Goal: Task Accomplishment & Management: Manage account settings

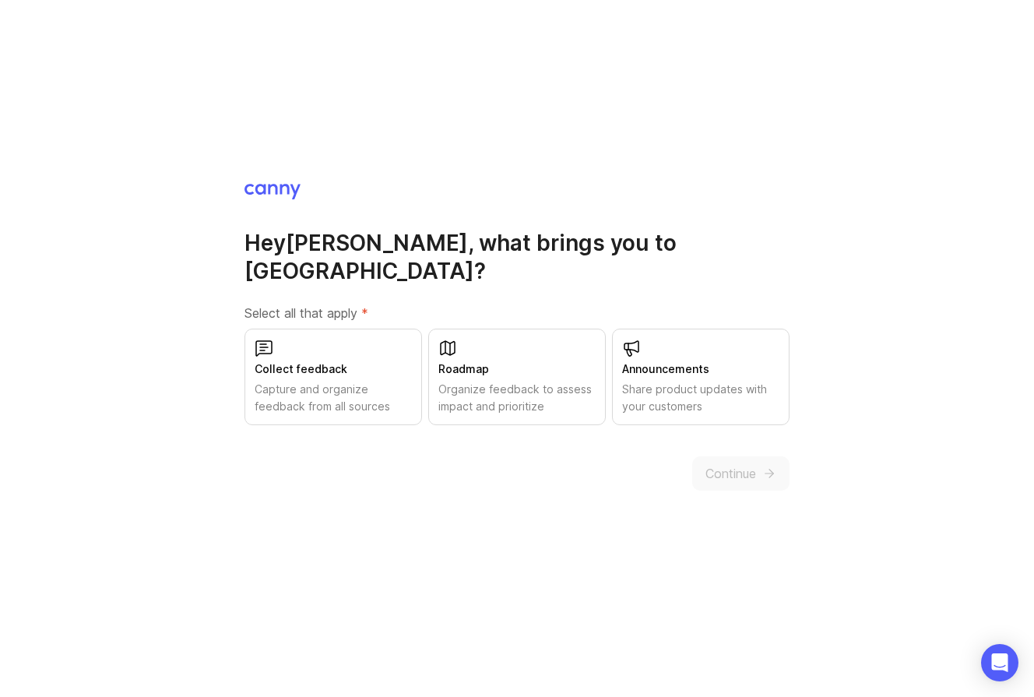
click at [319, 402] on div "Collect feedback Capture and organize feedback from all sources" at bounding box center [333, 377] width 178 height 97
click at [754, 464] on span "Continue" at bounding box center [730, 473] width 51 height 19
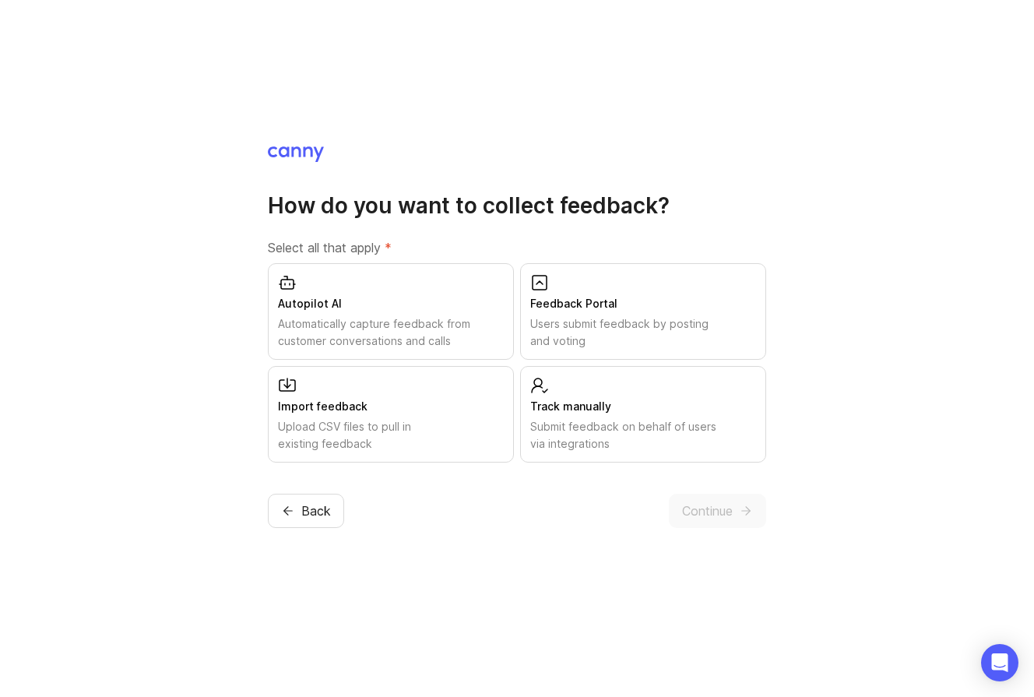
click at [598, 436] on div "Submit feedback on behalf of users via integrations" at bounding box center [643, 435] width 226 height 34
click at [680, 492] on div "How do you want to collect feedback? Select all that apply * Autopilot AI Autom…" at bounding box center [517, 336] width 498 height 383
click at [688, 512] on span "Continue" at bounding box center [707, 510] width 51 height 19
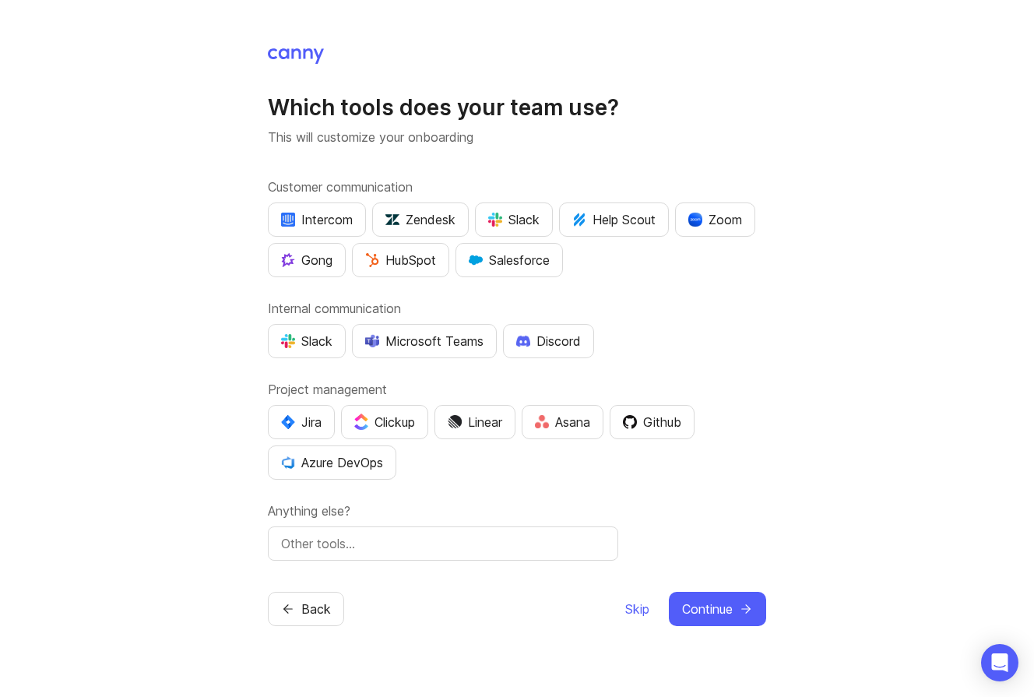
click at [703, 616] on span "Continue" at bounding box center [707, 609] width 51 height 19
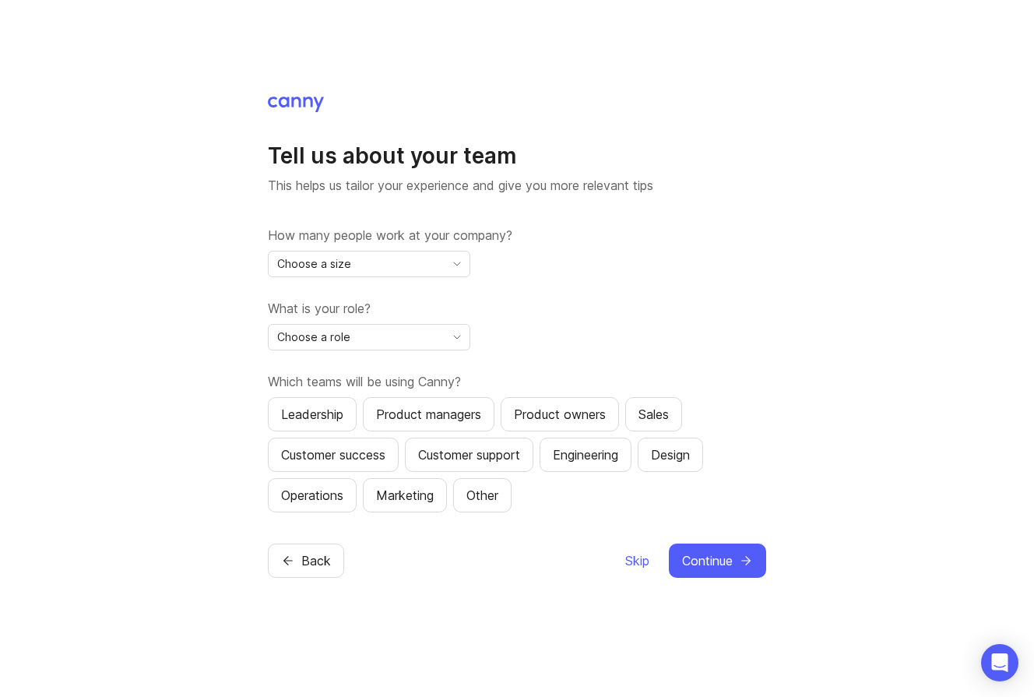
click at [637, 572] on button "Skip" at bounding box center [637, 560] width 26 height 34
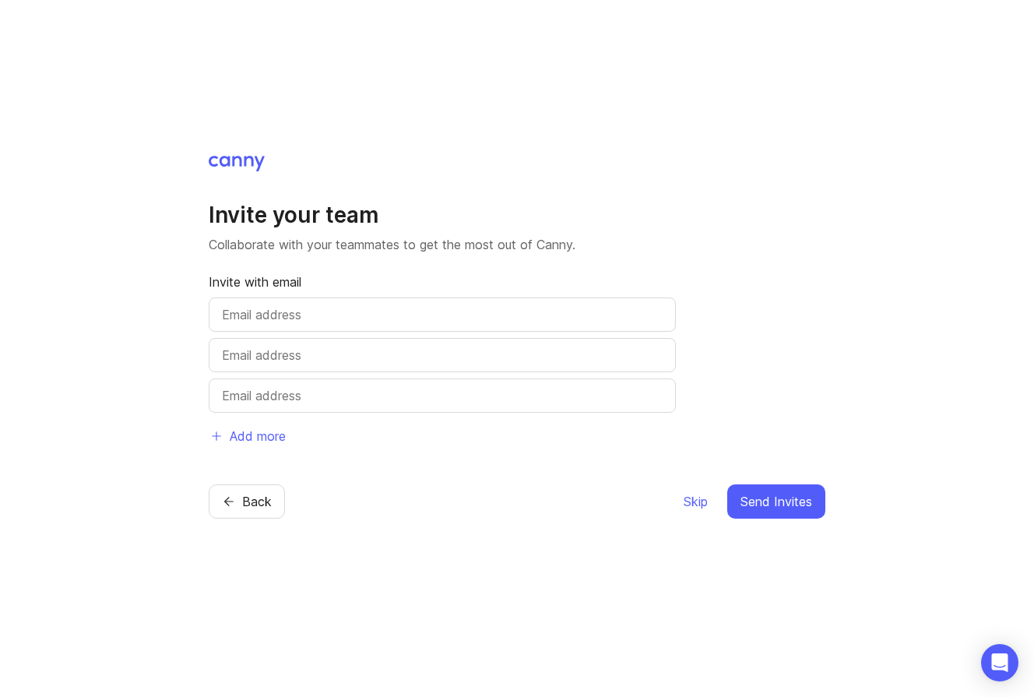
click at [699, 501] on span "Skip" at bounding box center [696, 501] width 24 height 19
click at [689, 508] on span "Skip" at bounding box center [696, 501] width 24 height 19
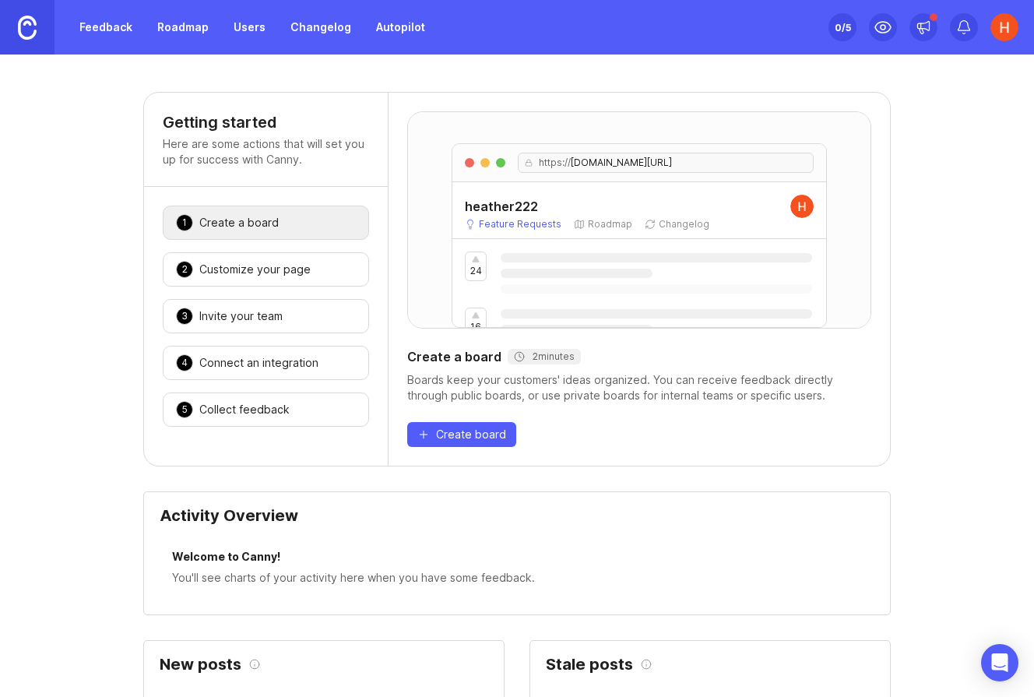
click at [134, 26] on link "Feedback" at bounding box center [106, 27] width 72 height 28
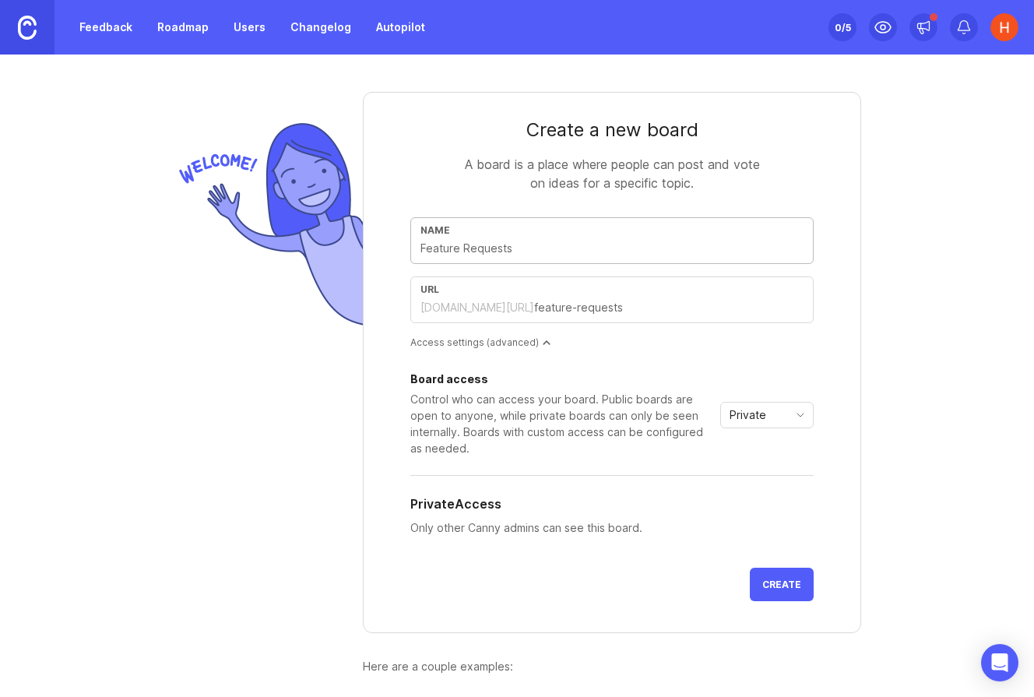
click at [182, 30] on link "Roadmap" at bounding box center [183, 27] width 70 height 28
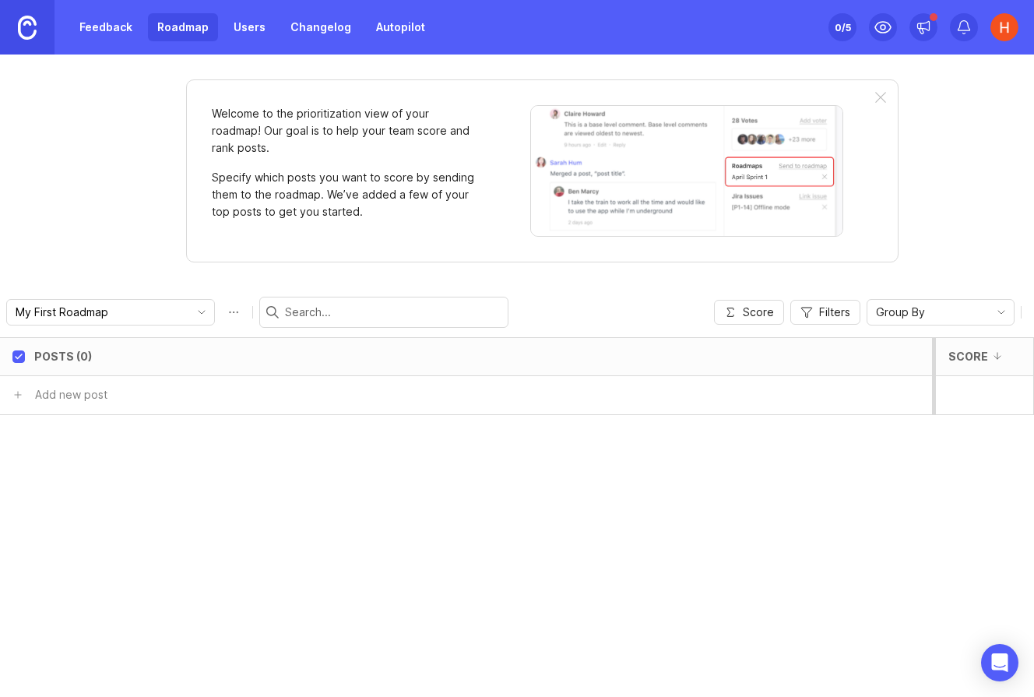
click at [226, 32] on link "Users" at bounding box center [249, 27] width 51 height 28
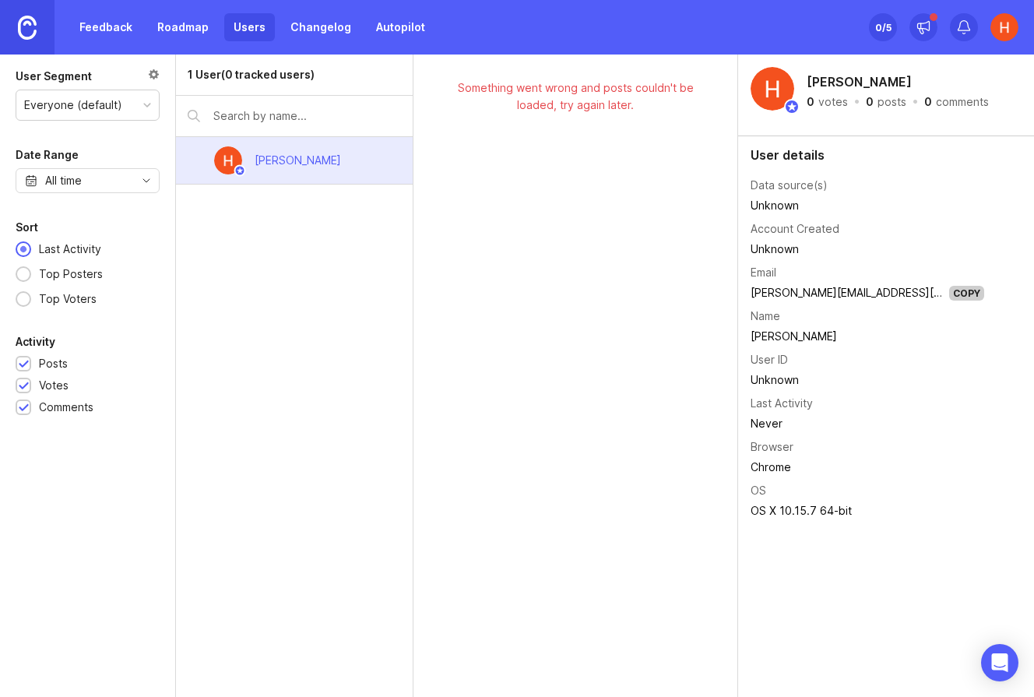
click at [295, 29] on link "Changelog" at bounding box center [320, 27] width 79 height 28
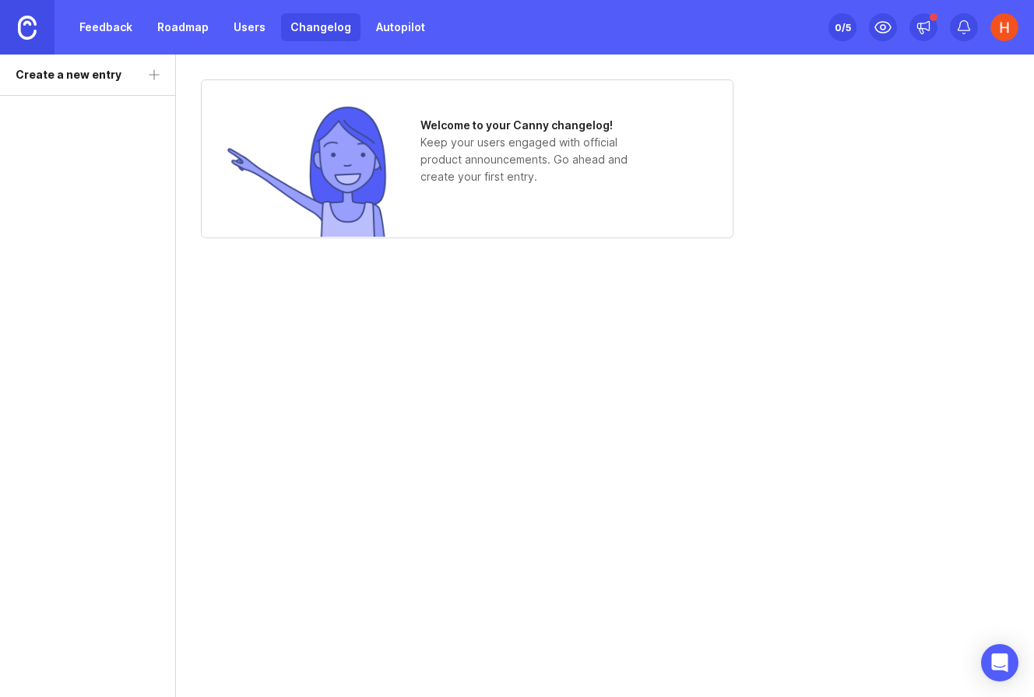
click at [229, 34] on link "Users" at bounding box center [249, 27] width 51 height 28
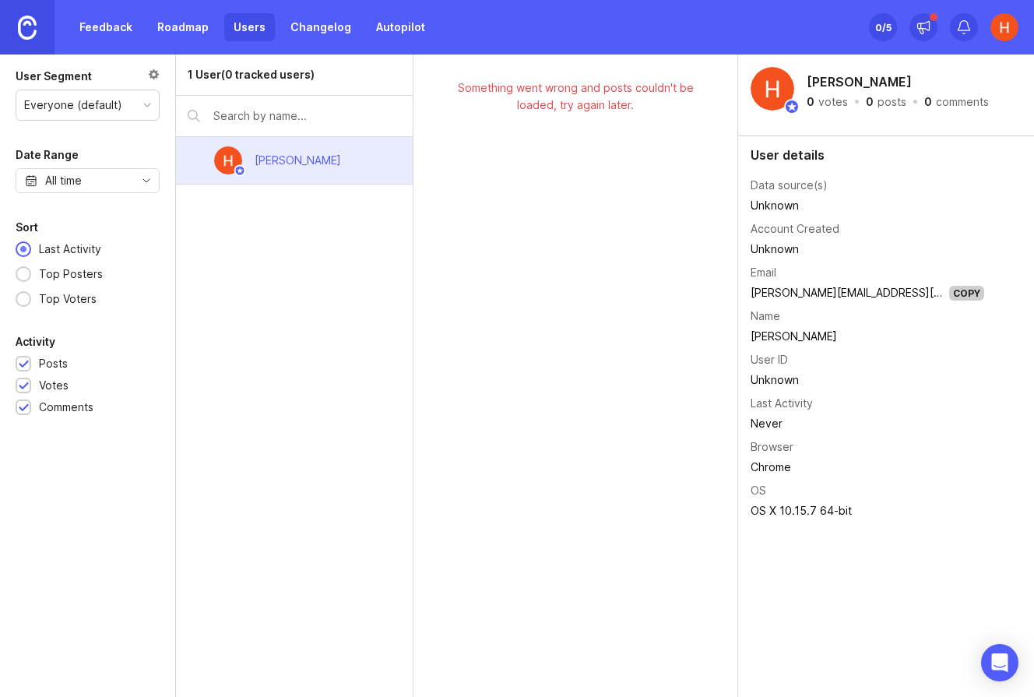
click at [318, 30] on link "Changelog" at bounding box center [320, 27] width 79 height 28
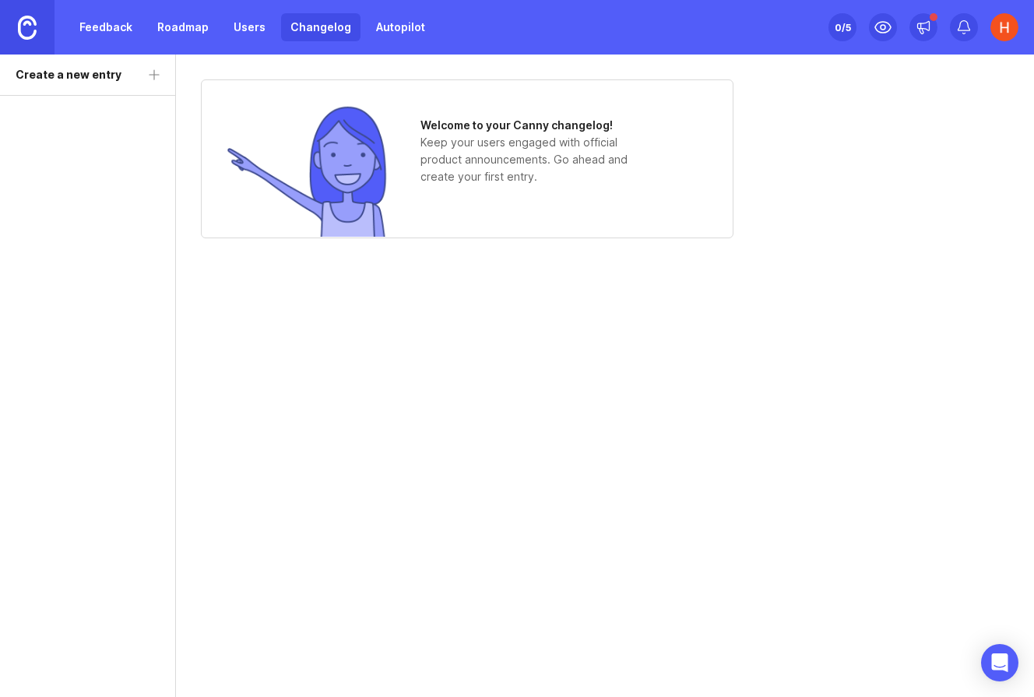
click at [382, 30] on link "Autopilot" at bounding box center [401, 27] width 68 height 28
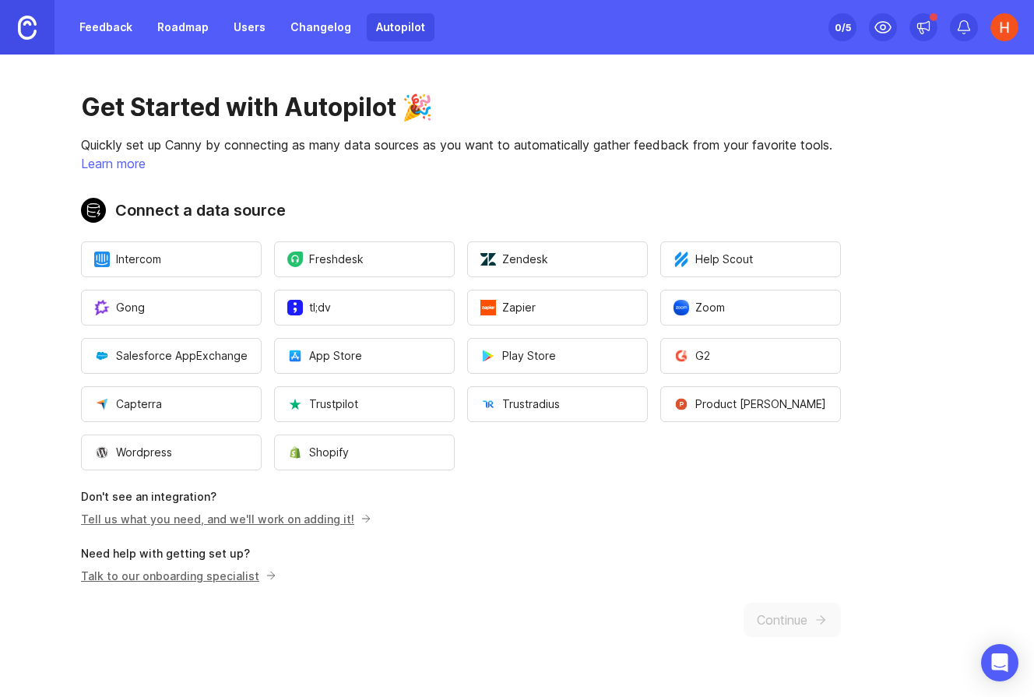
click at [998, 28] on img at bounding box center [1004, 27] width 28 height 28
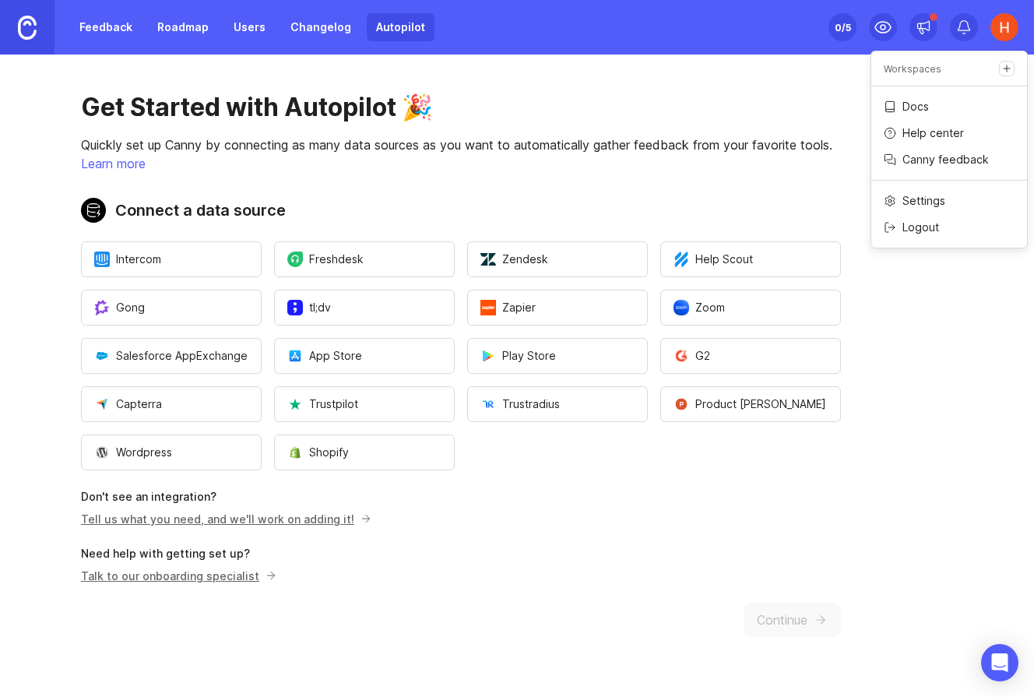
click at [929, 227] on p "Logout" at bounding box center [920, 228] width 37 height 16
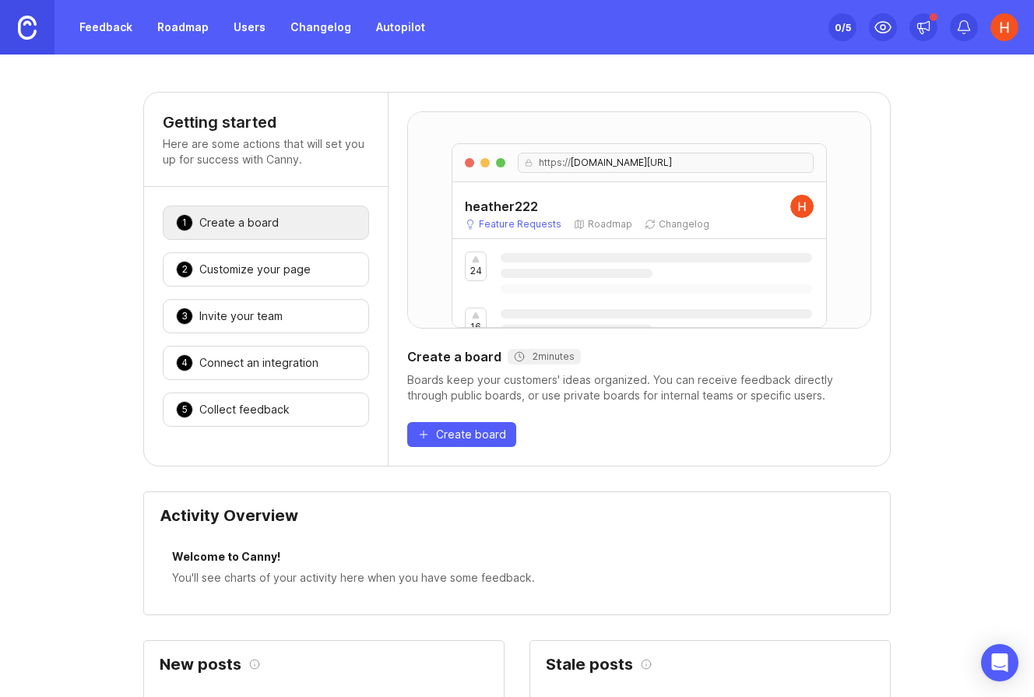
click at [1003, 32] on img at bounding box center [1004, 27] width 28 height 28
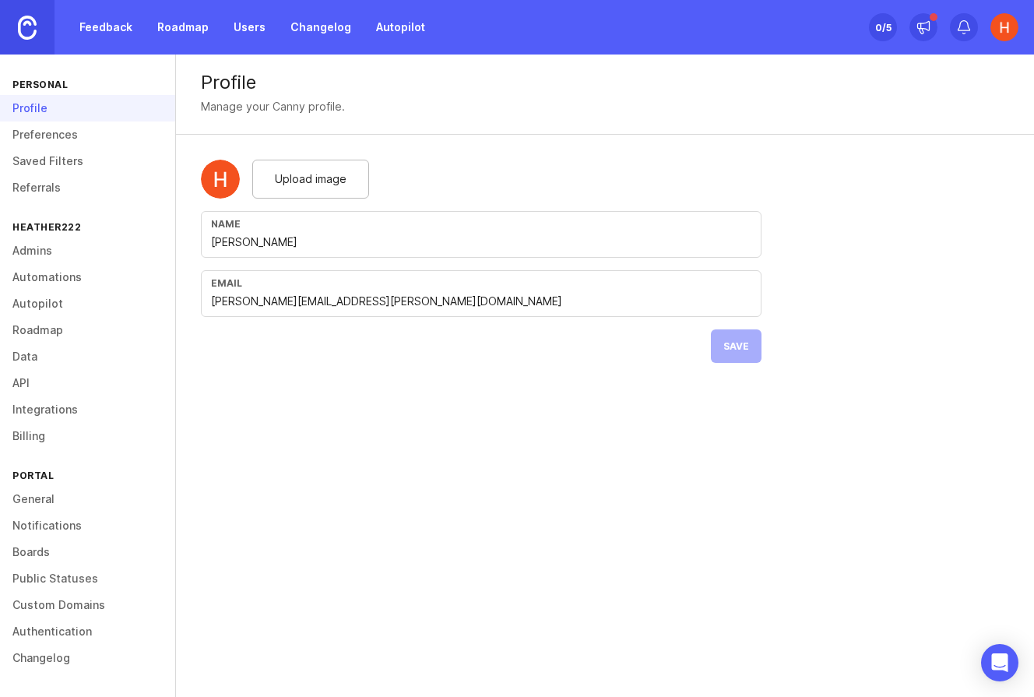
click at [994, 28] on img at bounding box center [1004, 27] width 28 height 28
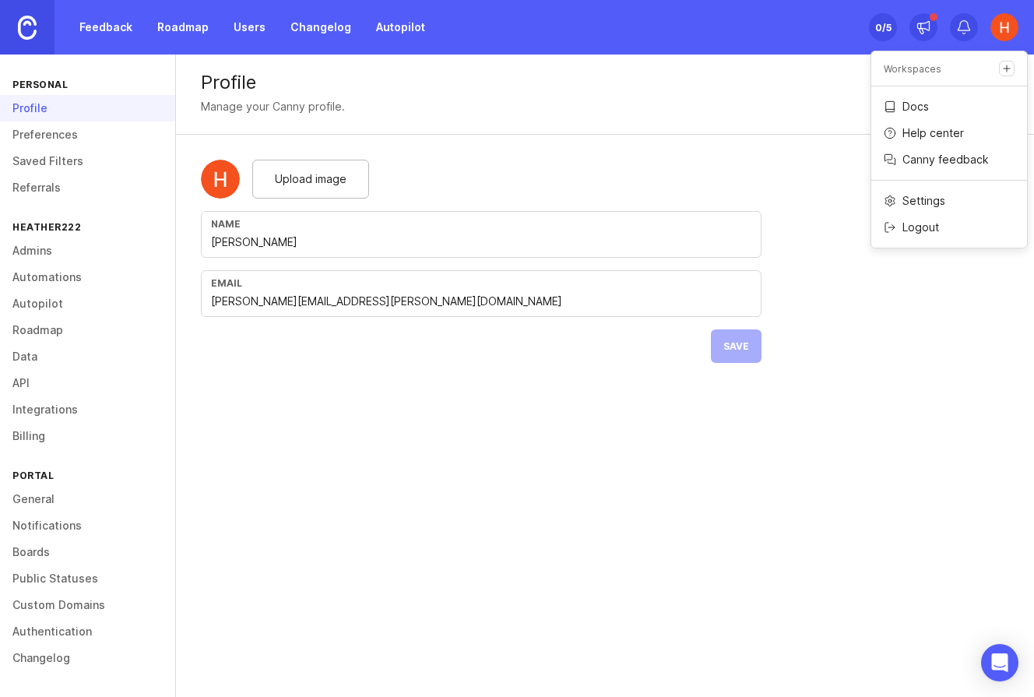
click at [926, 234] on p "Logout" at bounding box center [920, 228] width 37 height 16
